Goal: Navigation & Orientation: Understand site structure

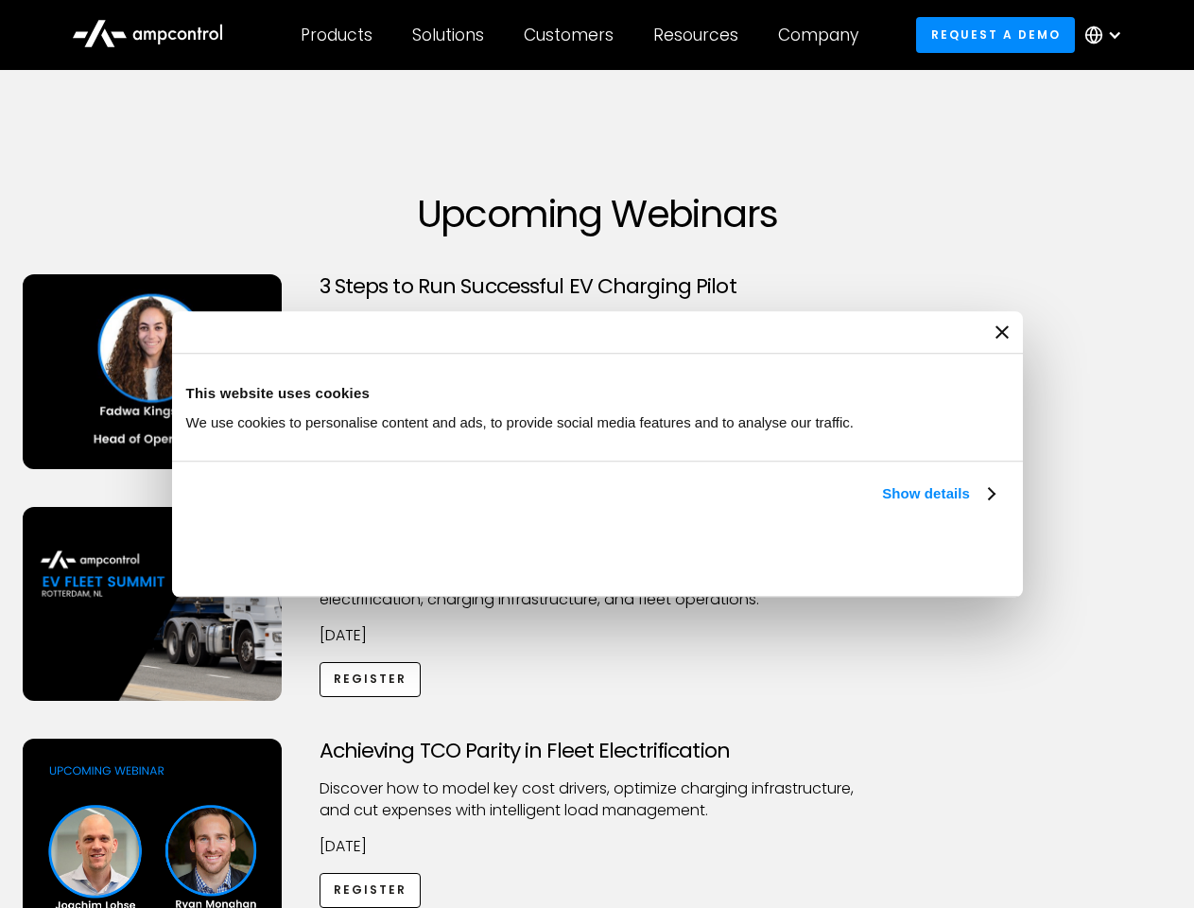
click at [882, 505] on link "Show details" at bounding box center [938, 493] width 112 height 23
click at [0, 0] on div "Necessary cookies help make a website usable by enabling basic functions like p…" at bounding box center [0, 0] width 0 height 0
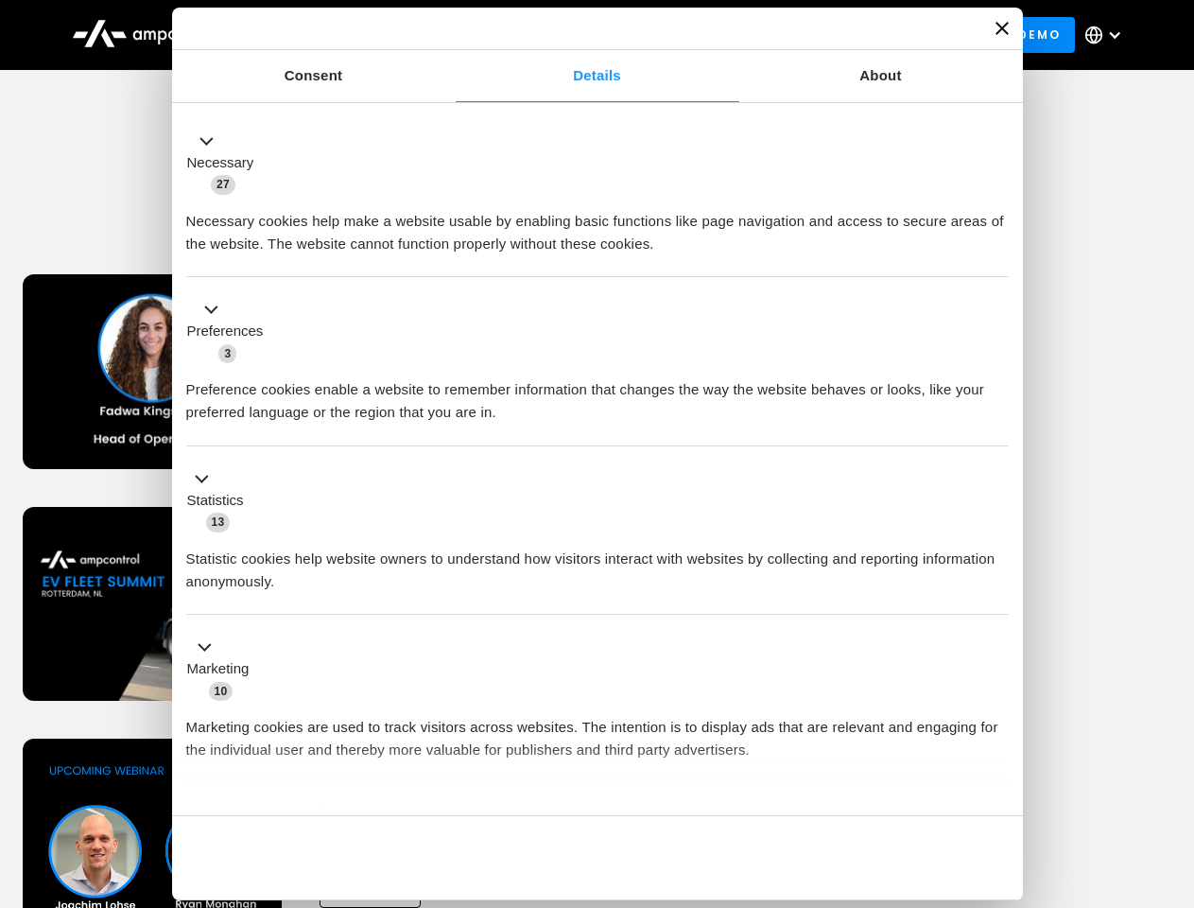
click at [1173, 762] on div "Achieving TCO Parity in Fleet Electrification Discover how to model key cost dr…" at bounding box center [597, 886] width 1187 height 297
click at [581, 35] on div "Customers" at bounding box center [569, 35] width 90 height 21
click at [336, 35] on div "Products" at bounding box center [337, 35] width 72 height 21
click at [449, 35] on div "Solutions" at bounding box center [448, 35] width 72 height 21
click at [572, 35] on div "Customers" at bounding box center [569, 35] width 90 height 21
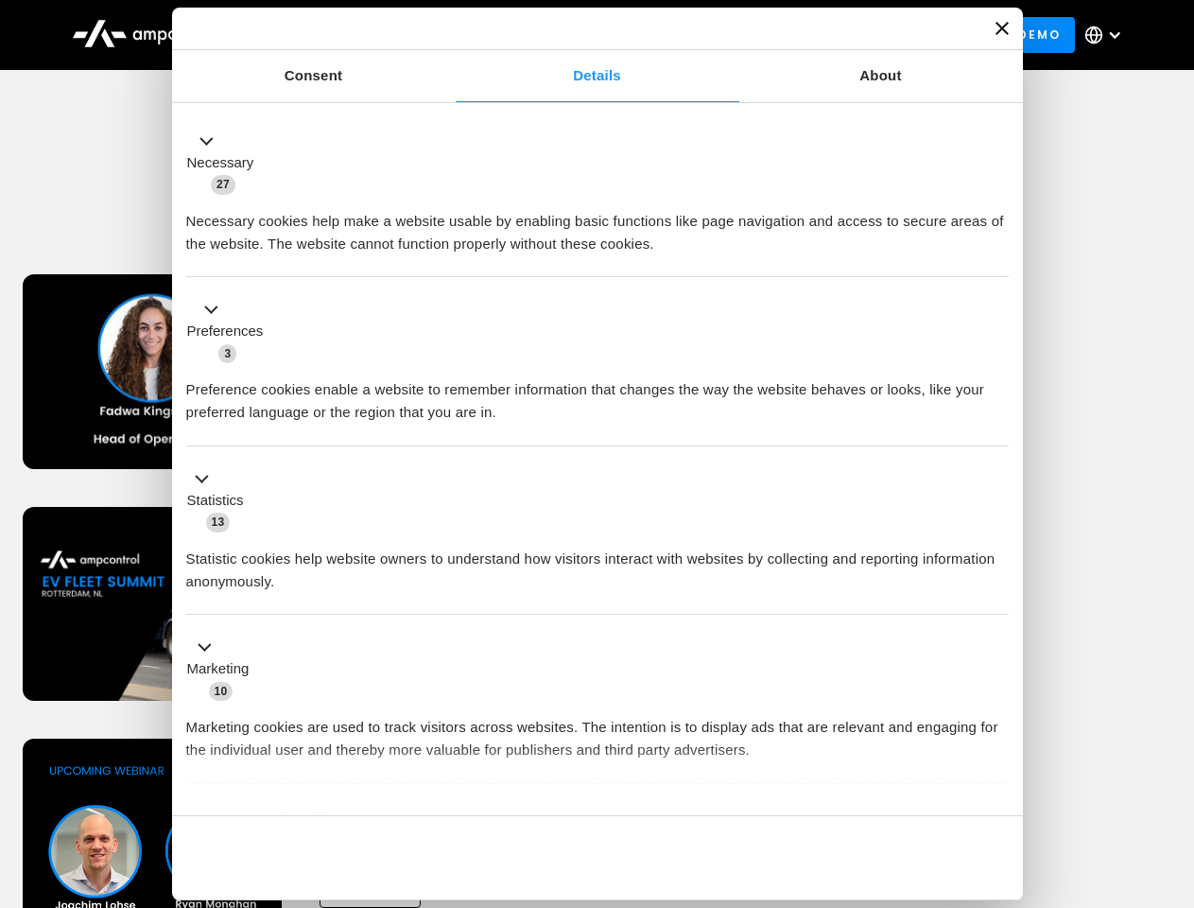
click at [700, 35] on div "Resources" at bounding box center [695, 35] width 85 height 21
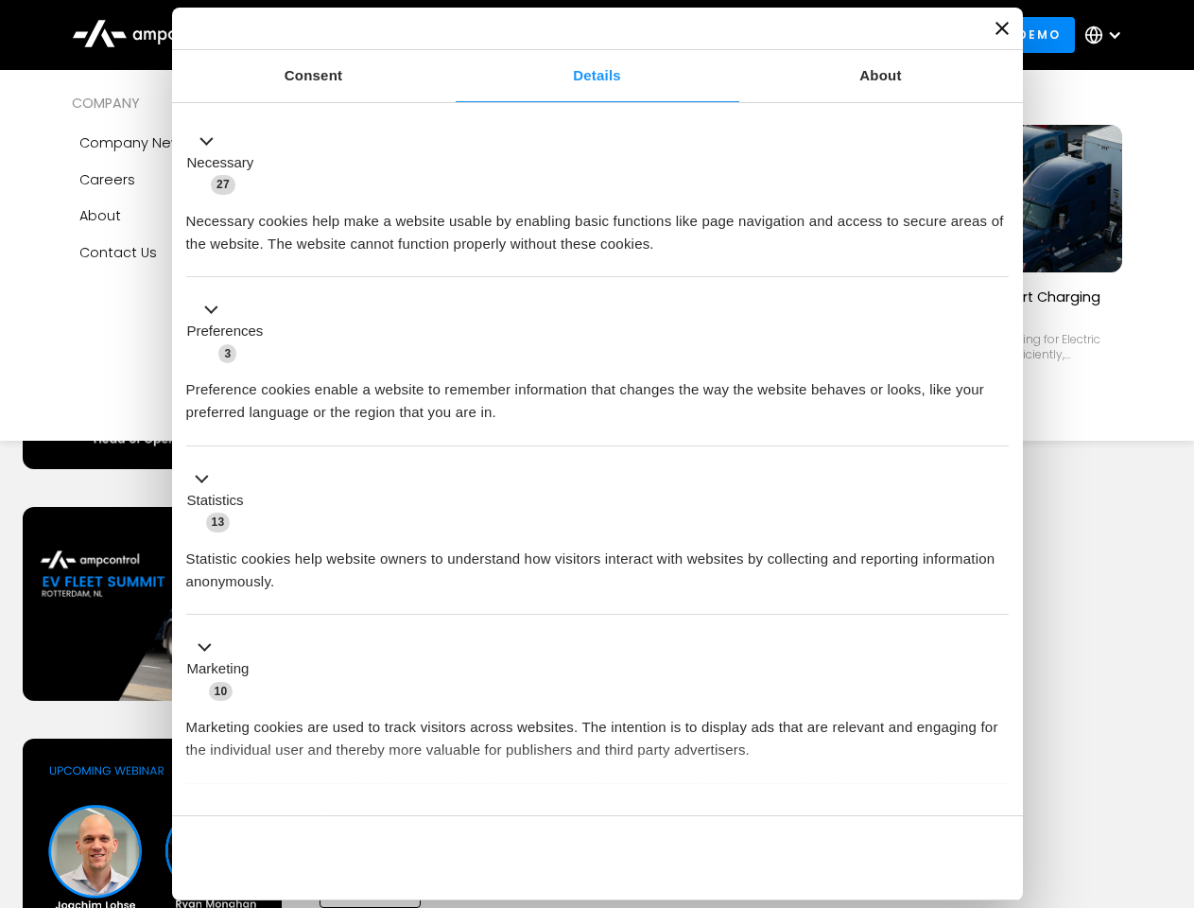
click at [824, 35] on div "Company" at bounding box center [818, 35] width 80 height 21
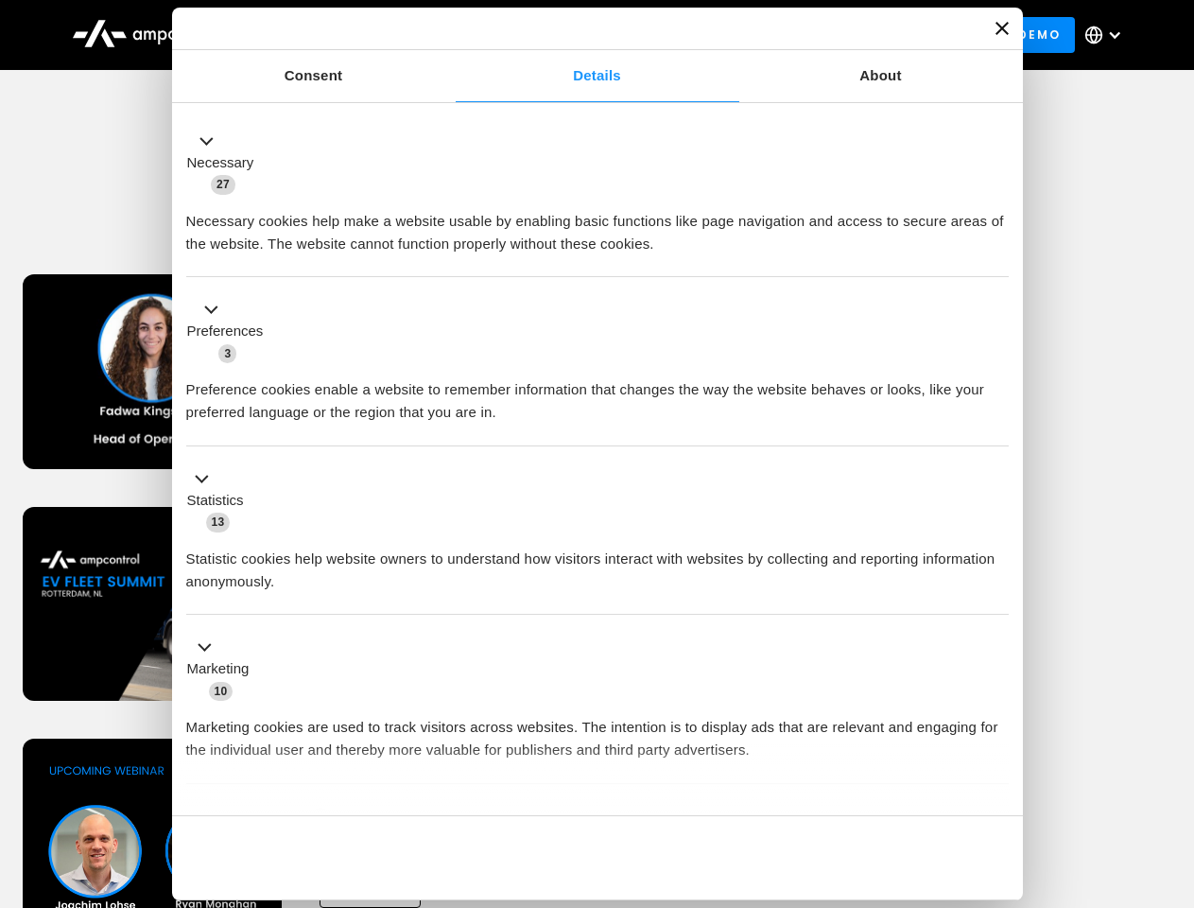
click at [1108, 35] on div at bounding box center [1114, 34] width 15 height 15
